Goal: Task Accomplishment & Management: Use online tool/utility

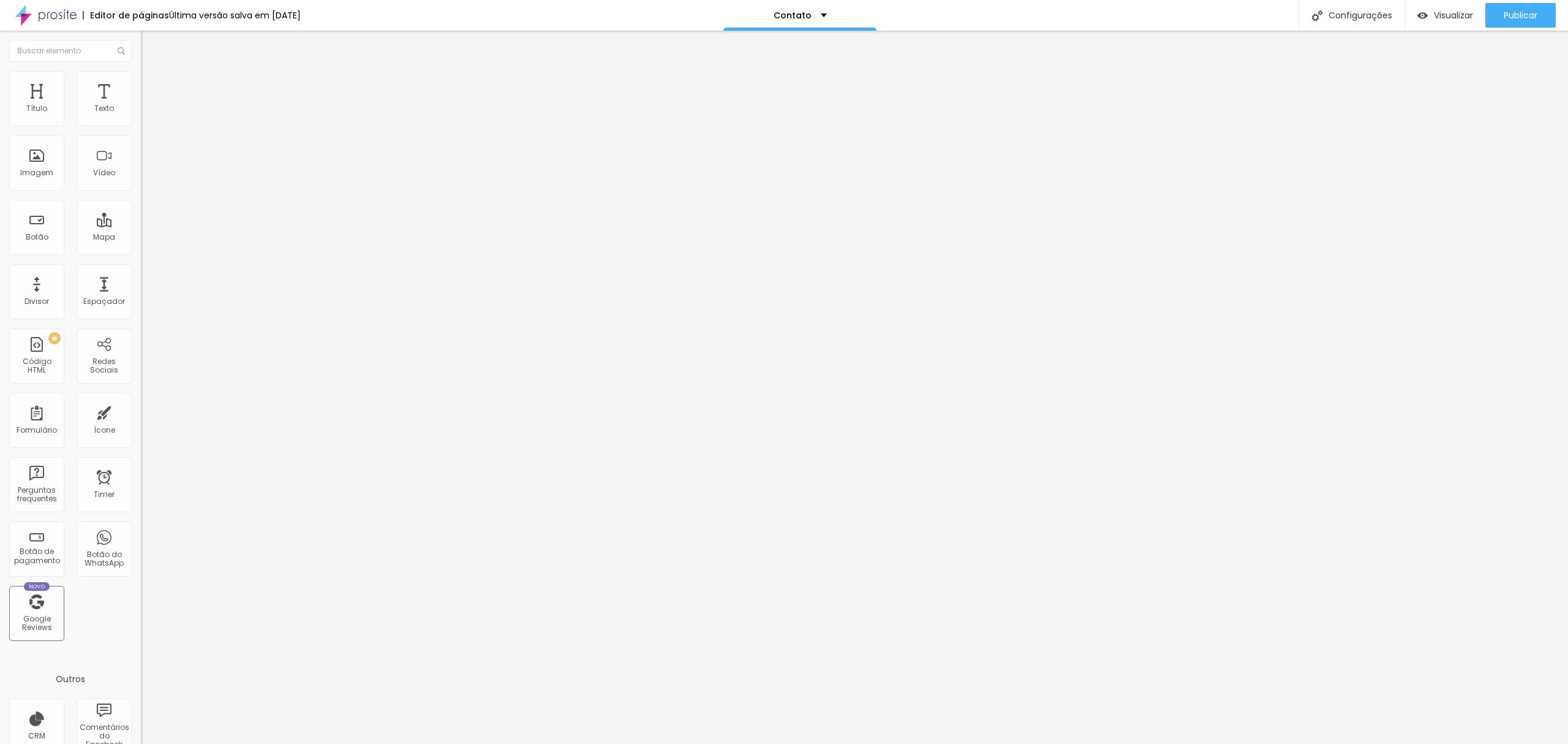
click at [141, 245] on input "Débora [PERSON_NAME] - [GEOGRAPHIC_DATA] - [GEOGRAPHIC_DATA], [GEOGRAPHIC_DATA]…" at bounding box center [224, 251] width 167 height 12
drag, startPoint x: 66, startPoint y: 128, endPoint x: 96, endPoint y: 130, distance: 30.1
click at [141, 245] on input "Débora Caroline Fotógrafa - Avenida Bento do Amaral Gurgel - Vila Nambi, Jundia…" at bounding box center [224, 251] width 167 height 12
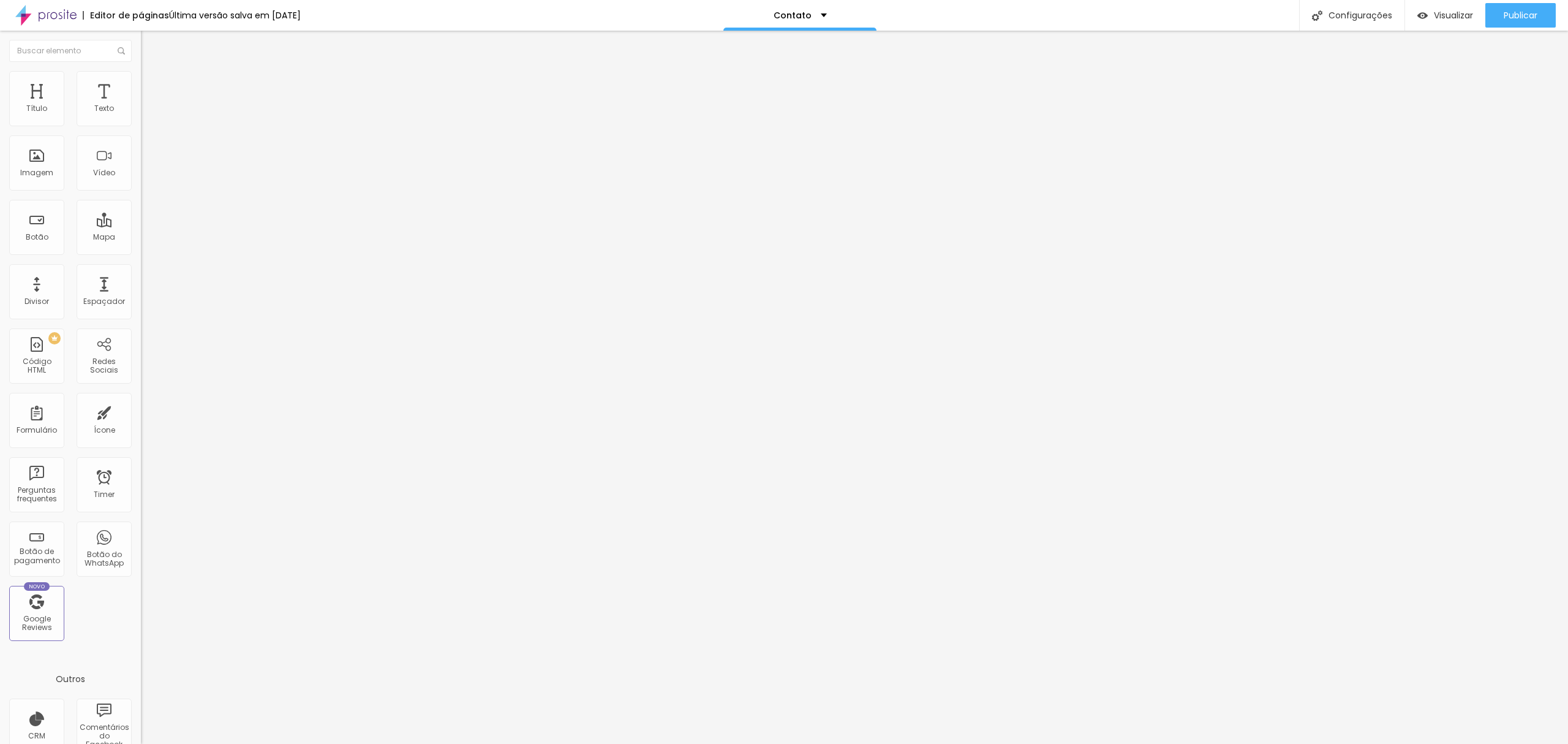
click at [141, 245] on input "Débora Caroline Fotógrafa - Avenida Bento do Amaral Gurgel - Vila Nambi, Jundia…" at bounding box center [224, 251] width 167 height 12
click at [141, 245] on input at bounding box center [224, 251] width 167 height 12
paste input "Débora [PERSON_NAME] - [GEOGRAPHIC_DATA] - [GEOGRAPHIC_DATA], [GEOGRAPHIC_DATA]…"
drag, startPoint x: 124, startPoint y: 134, endPoint x: 92, endPoint y: 130, distance: 32.2
click at [141, 245] on input "Débora [PERSON_NAME] - [GEOGRAPHIC_DATA] - [GEOGRAPHIC_DATA], [GEOGRAPHIC_DATA]…" at bounding box center [224, 251] width 167 height 12
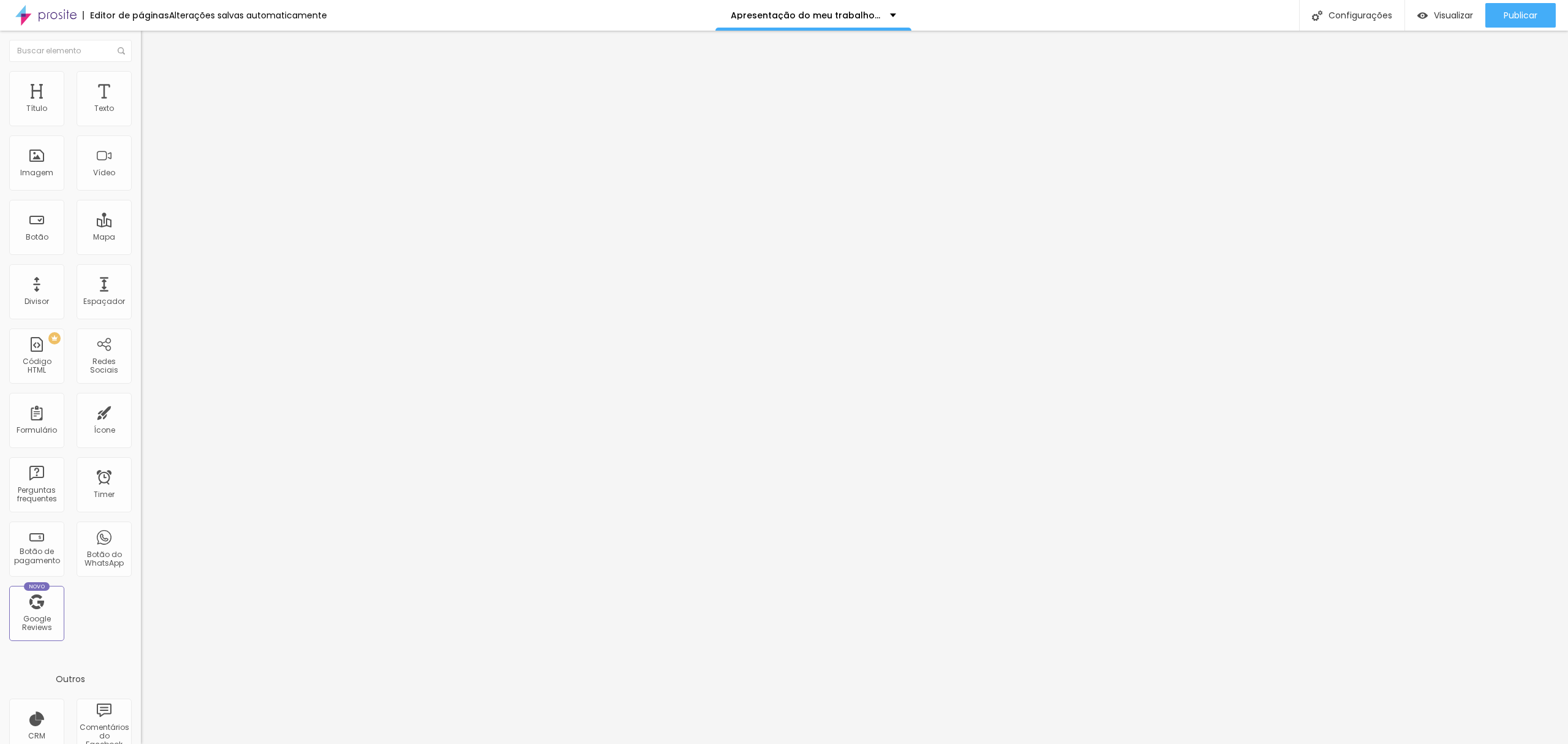
scroll to position [0, 5]
type input "Débora Caroline Fotógrafa"
click at [141, 245] on input "Débora Caroline Fotógrafa" at bounding box center [224, 251] width 167 height 12
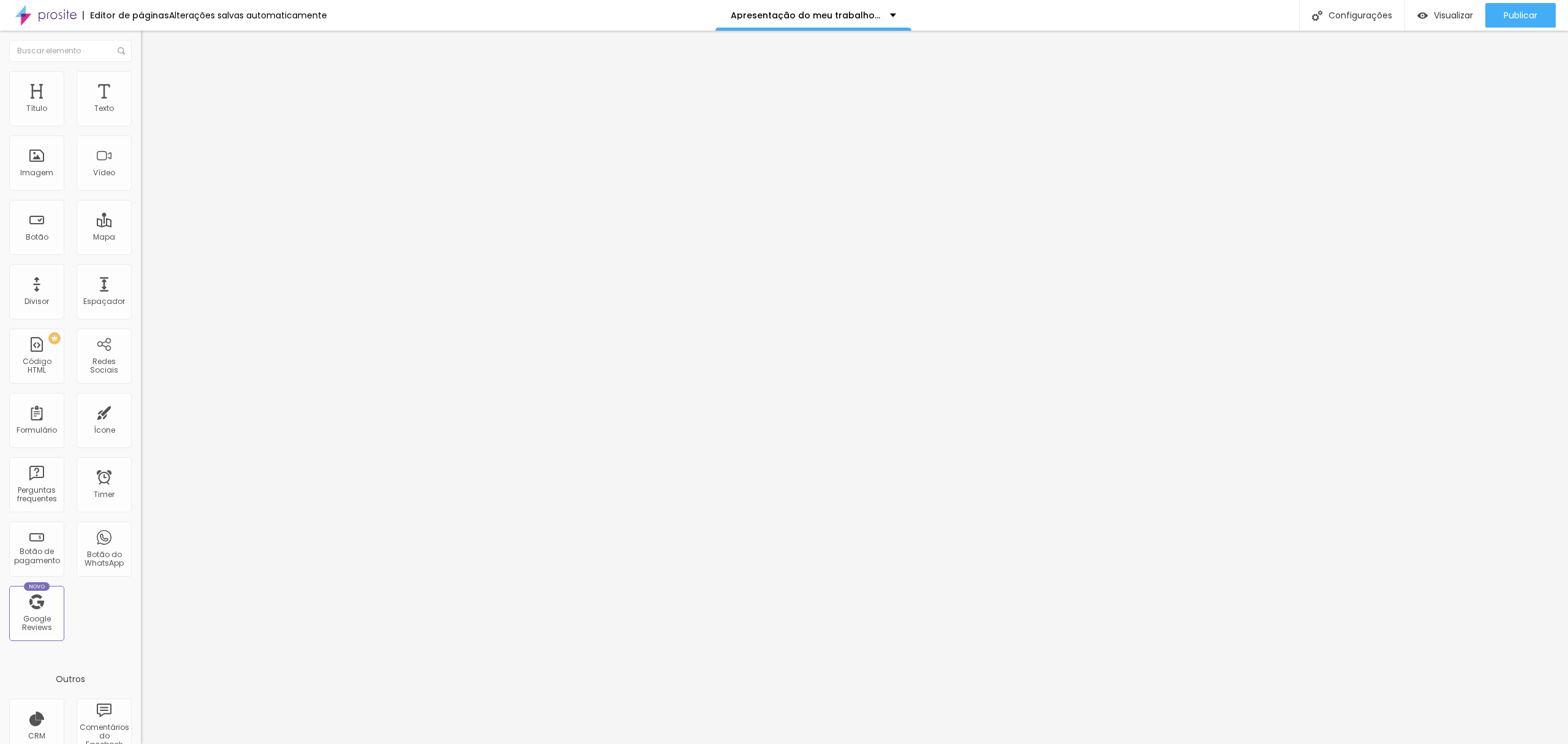
click at [141, 245] on input "Débora Caroline Fotógrafa" at bounding box center [224, 251] width 167 height 12
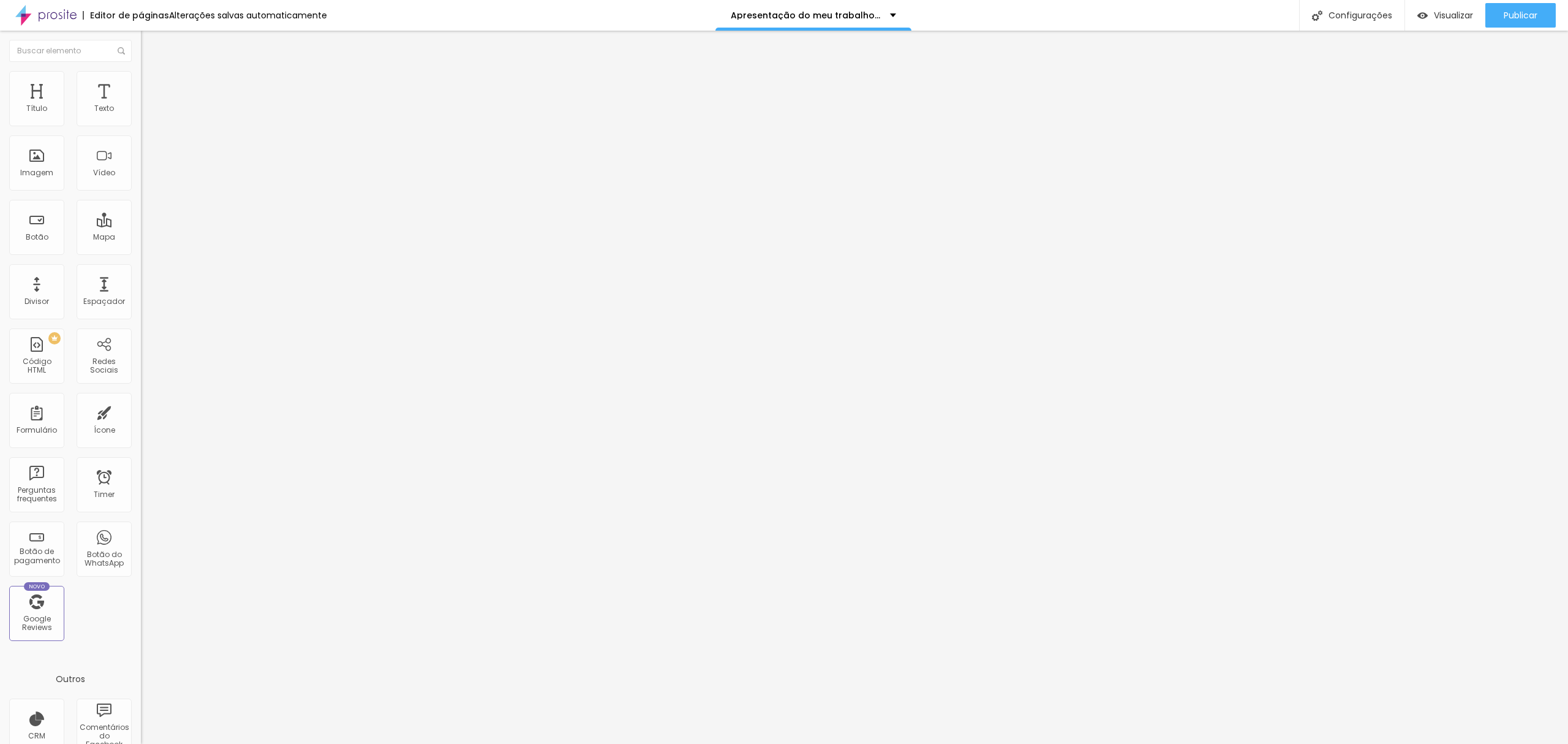
click at [141, 245] on input "Débora Caroline Fotógrafa" at bounding box center [224, 251] width 167 height 12
type input "Debora Caroline Foto"
click at [141, 245] on input at bounding box center [224, 251] width 167 height 12
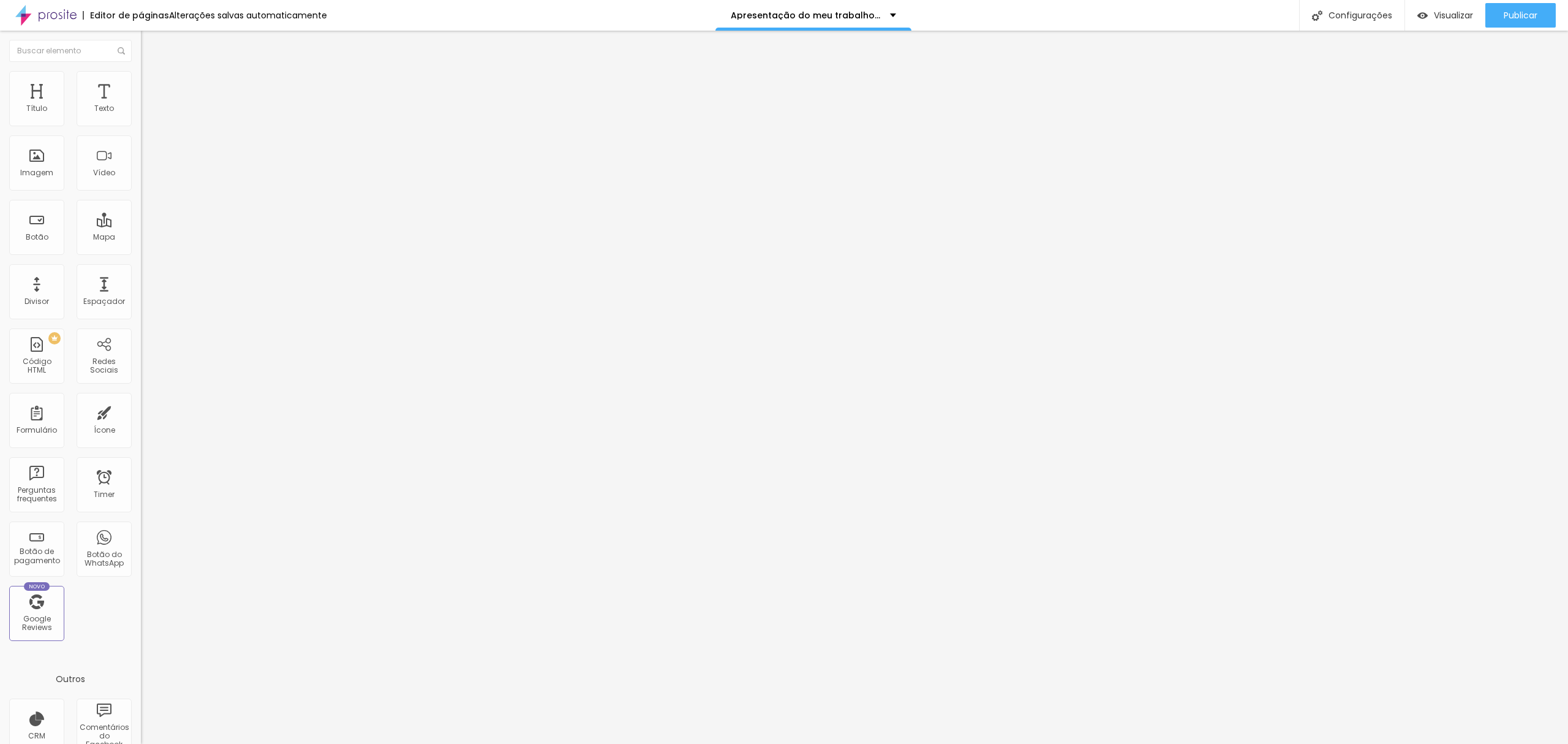
paste input "Débora Caroline Fotógrafa - Avenida Bento do Amaral Gurgel - Vila Nambi, Jundia…"
type input "Débora Caroline Fotógrafa - Avenida Bento do Amaral Gurgel - Vila Nambi, Jundia…"
click at [141, 245] on input "Débora Caroline Fotógrafa - Avenida Bento do Amaral Gurgel - Vila Nambi, Jundia…" at bounding box center [224, 251] width 167 height 12
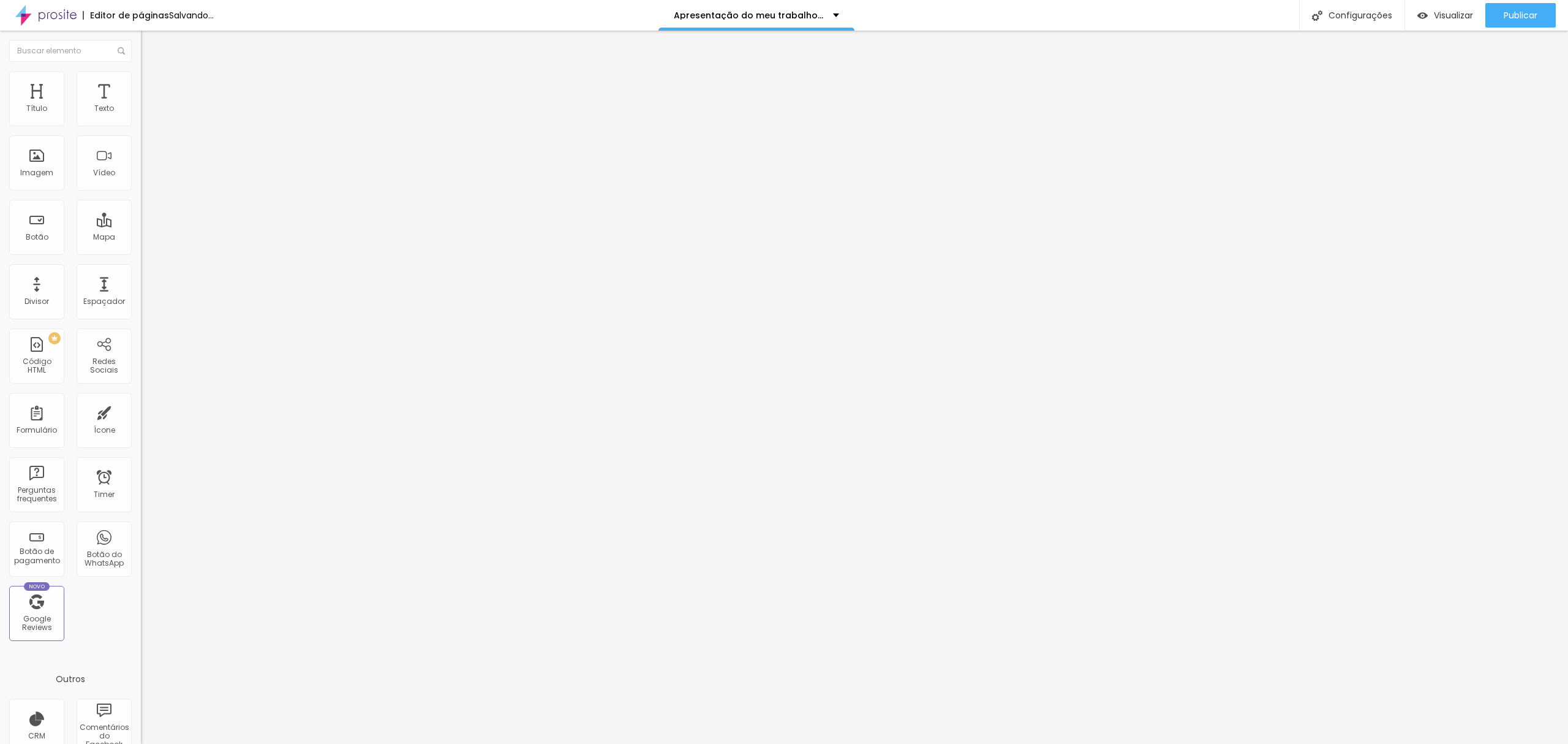
paste input "Débora Caroline Fotógrafa - Avenida Bento do Amaral Gurgel - Vila Nambi, Jundia…"
type input "Débora Caroline Fotógrafa - Avenida Bento do Amaral Gurgel - Vila Nambi, Jundia…"
click at [214, 16] on div "Salvando..." at bounding box center [191, 15] width 45 height 8
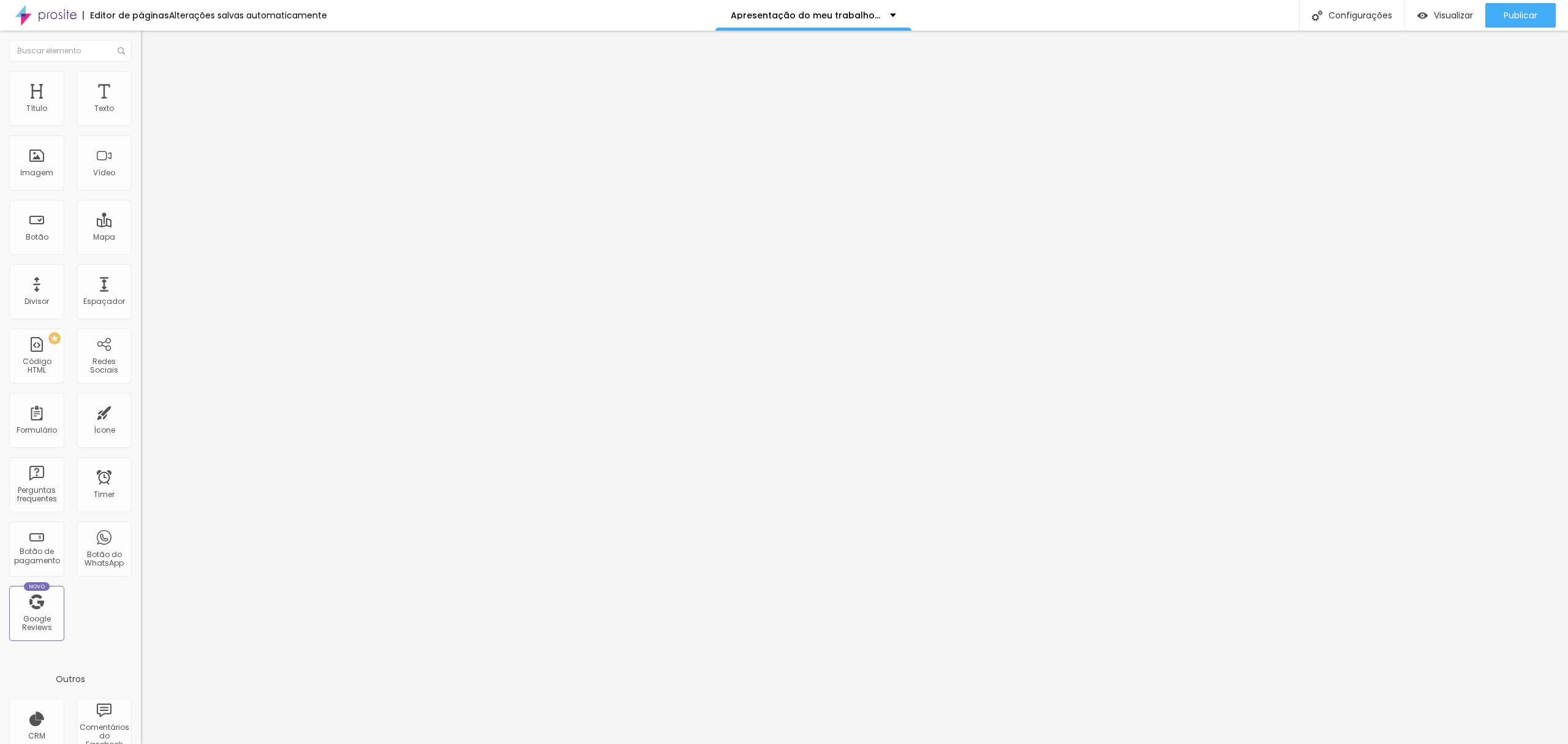
click at [270, 21] on div "Editor de páginas Alterações salvas automaticamente" at bounding box center [163, 15] width 327 height 31
click at [284, 16] on div "Alterações salvas automaticamente" at bounding box center [248, 15] width 158 height 8
click at [1077, 743] on div at bounding box center [784, 756] width 1568 height 11
click at [141, 245] on input "Débora [PERSON_NAME] - [GEOGRAPHIC_DATA] - [GEOGRAPHIC_DATA], [GEOGRAPHIC_DATA]…" at bounding box center [224, 251] width 167 height 12
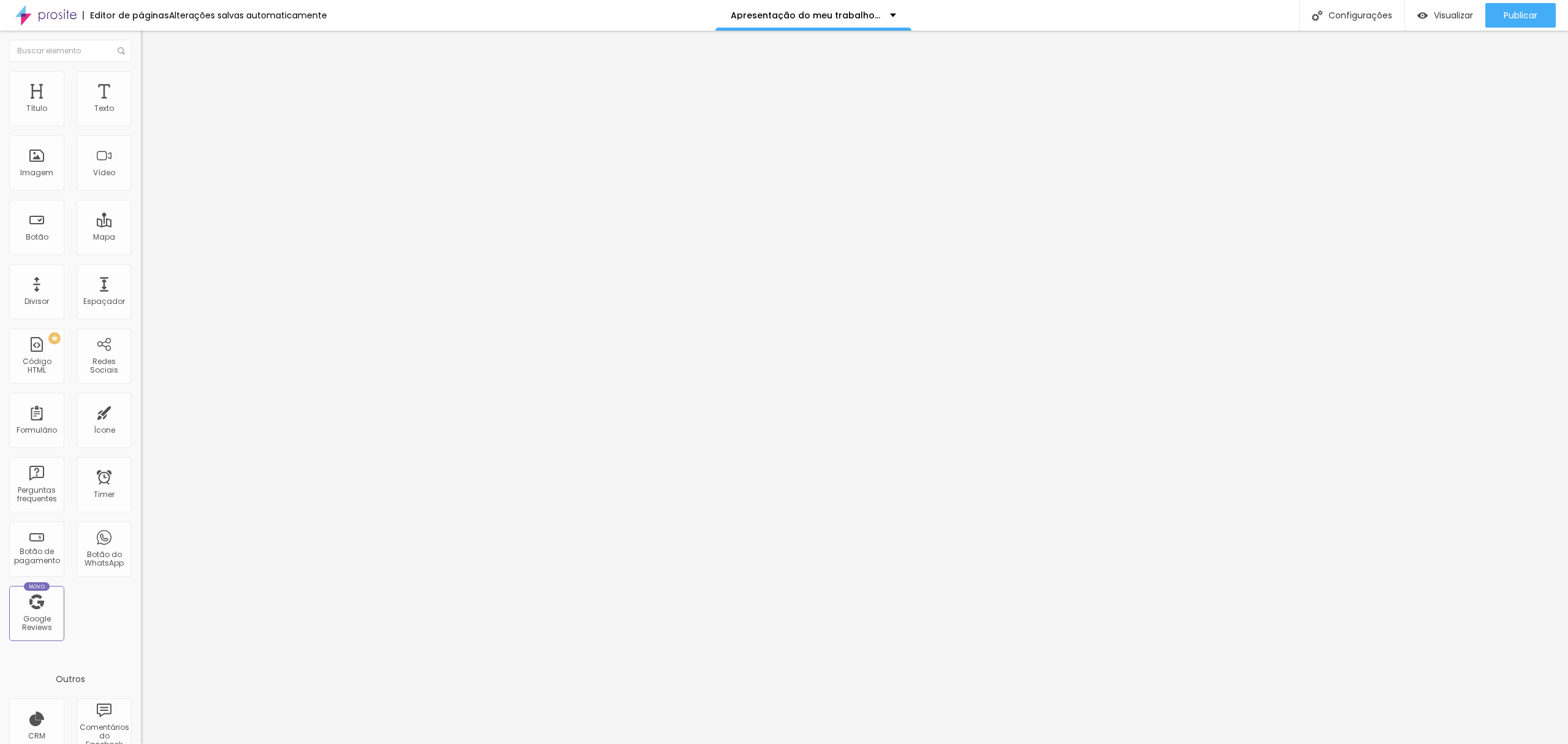
click at [141, 245] on input "Débora [PERSON_NAME] - [GEOGRAPHIC_DATA] - [GEOGRAPHIC_DATA], [GEOGRAPHIC_DATA]…" at bounding box center [224, 251] width 167 height 12
click at [1519, 16] on span "Publicar" at bounding box center [1520, 16] width 34 height 10
click at [1470, 90] on link "Visualizar página" at bounding box center [1487, 94] width 110 height 8
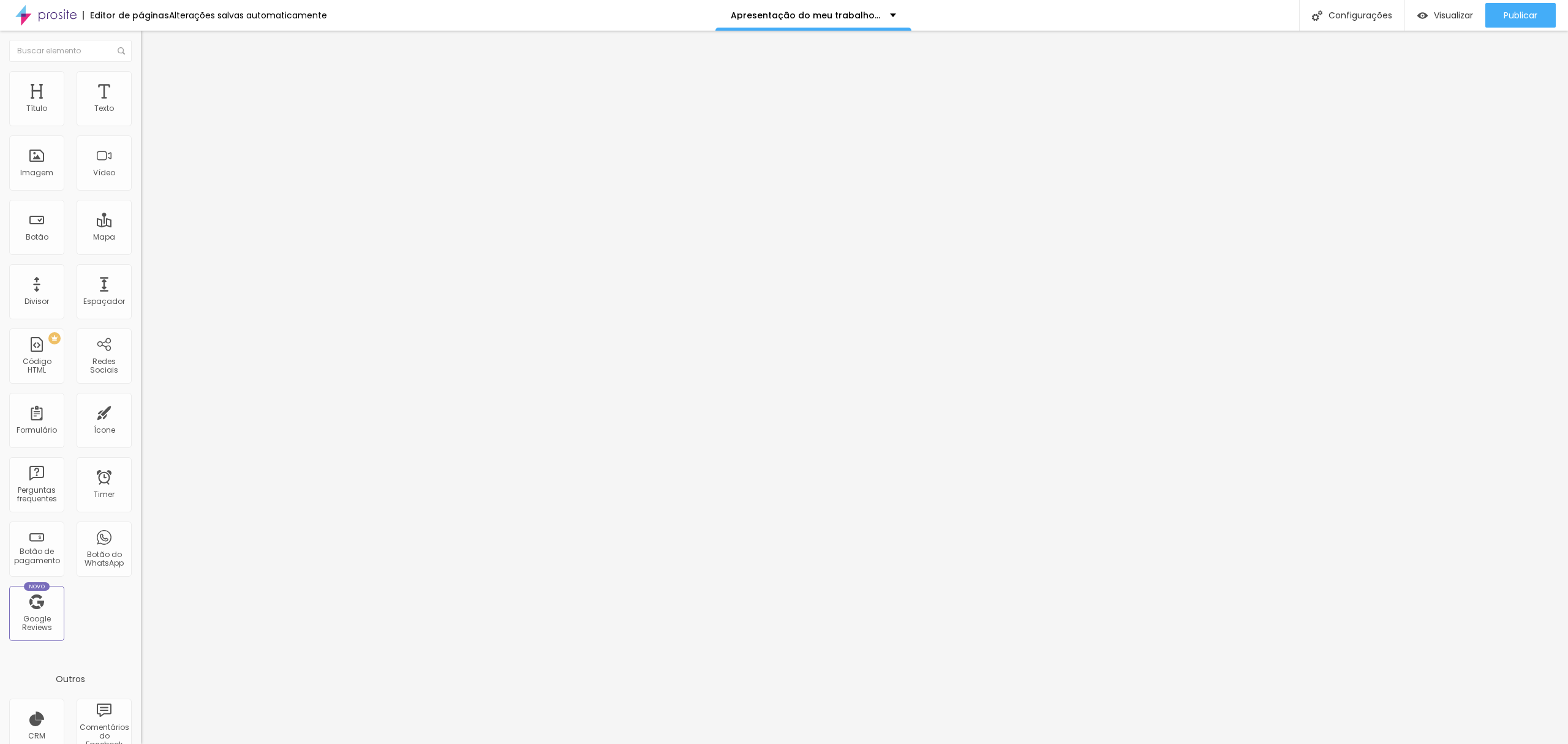
click at [141, 245] on input "Débora Caroline Fotógrafa - Avenida Bento do Amaral Gurgel - Vila Nambi, Jundia…" at bounding box center [224, 251] width 167 height 12
type input "d"
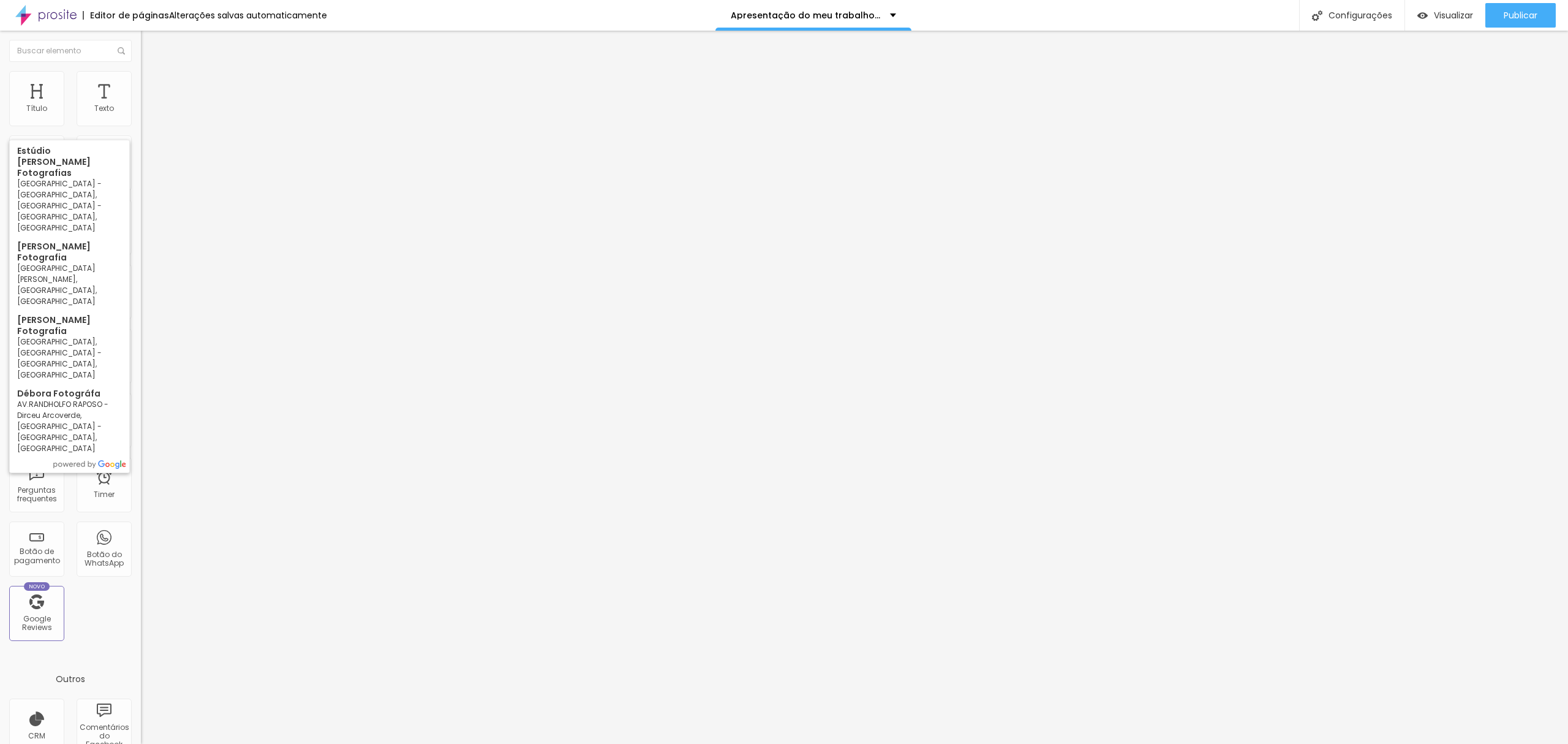
type input "Débora Fotógrafa"
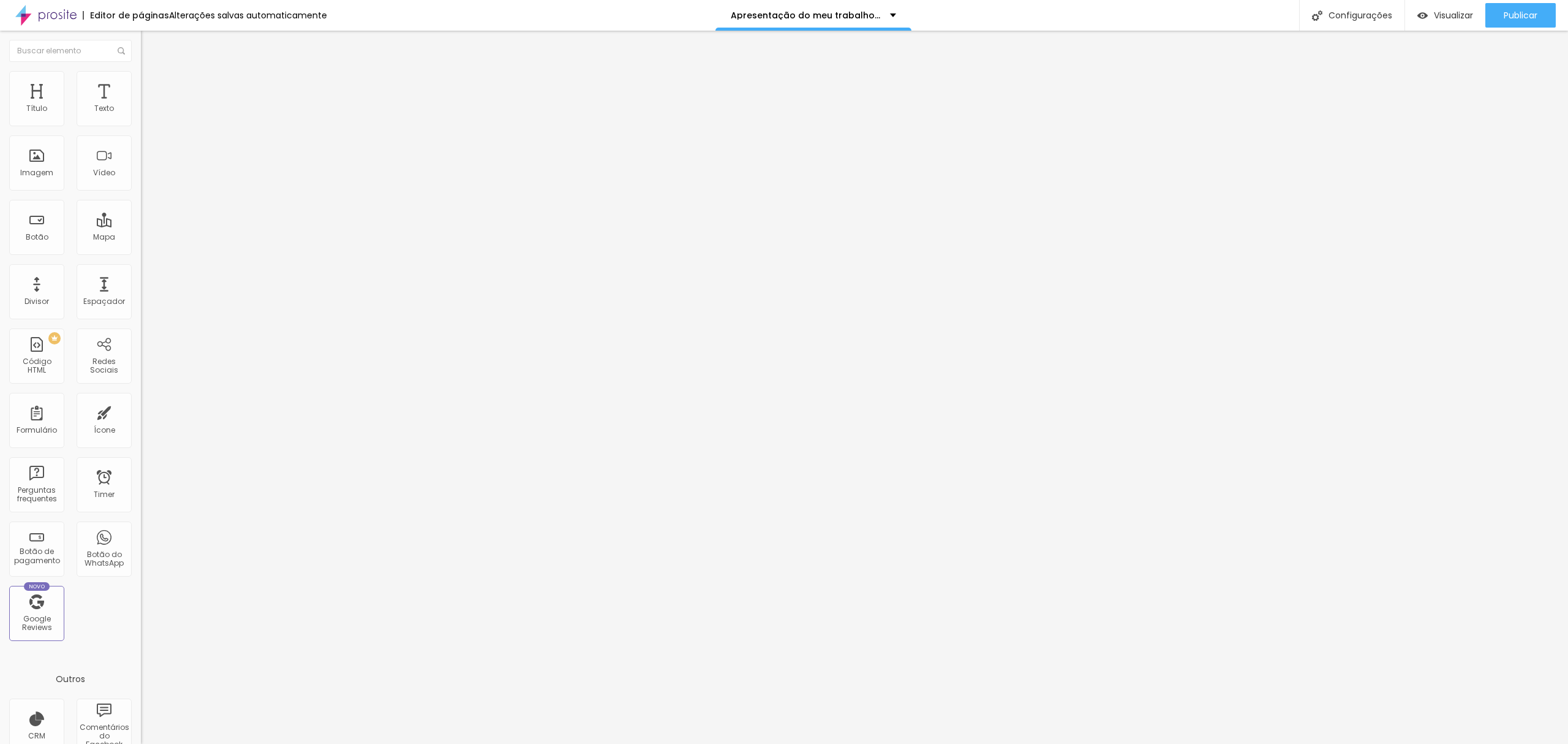
scroll to position [0, 138]
click at [141, 245] on input "Débora [PERSON_NAME] - [GEOGRAPHIC_DATA] - [GEOGRAPHIC_DATA], [GEOGRAPHIC_DATA]…" at bounding box center [224, 251] width 167 height 12
type input "Débora [PERSON_NAME]"
click at [217, 17] on div "Alterações salvas automaticamente" at bounding box center [248, 15] width 158 height 8
drag, startPoint x: 533, startPoint y: 258, endPoint x: 554, endPoint y: 261, distance: 21.2
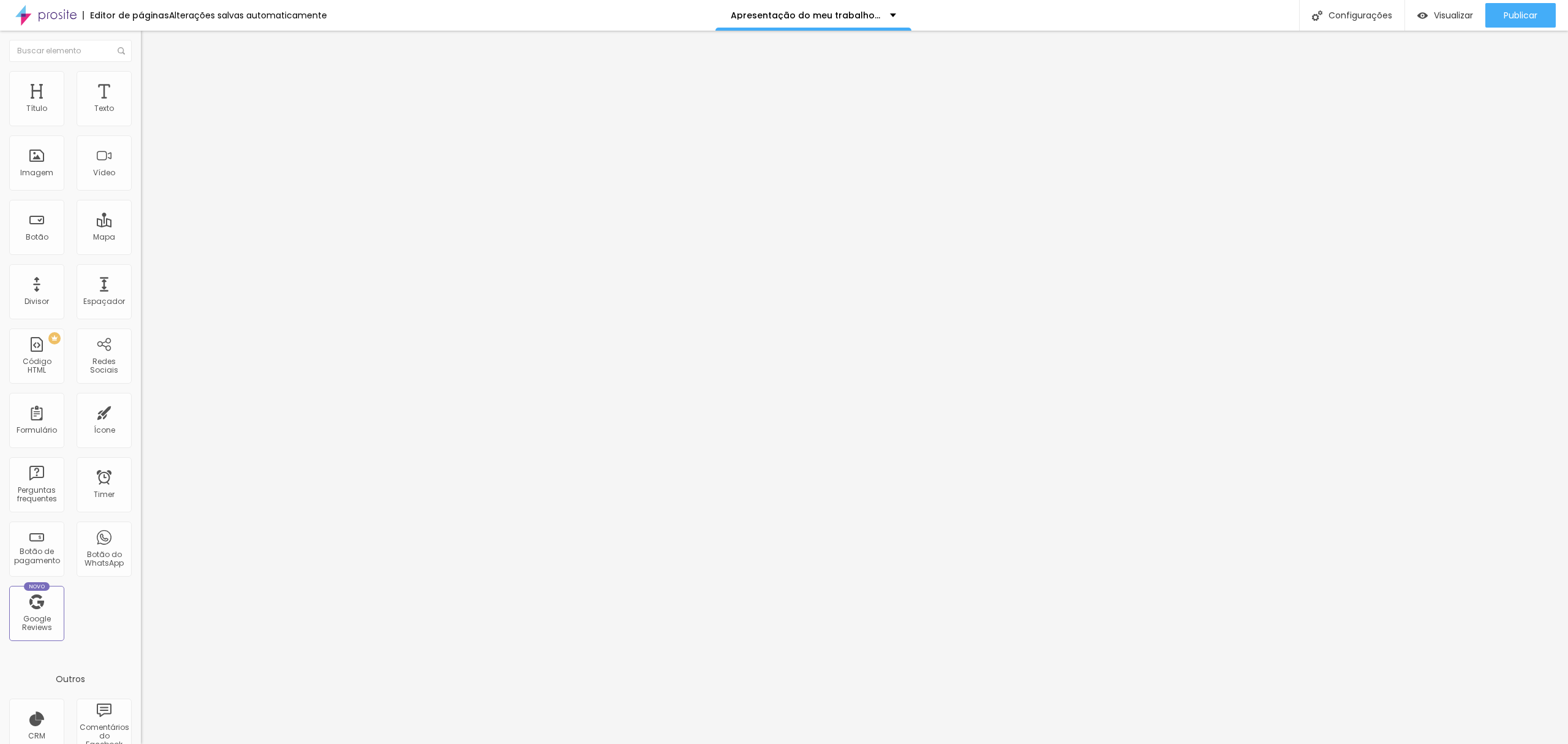
click at [1505, 25] on div "Publicar" at bounding box center [1520, 16] width 34 height 25
